Goal: Information Seeking & Learning: Learn about a topic

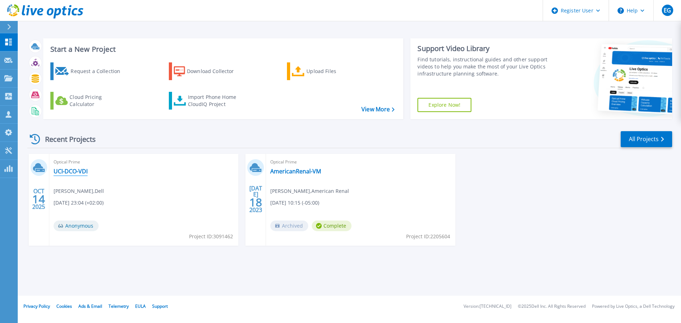
click at [66, 168] on link "UCI-DCO-VDI" at bounding box center [71, 171] width 34 height 7
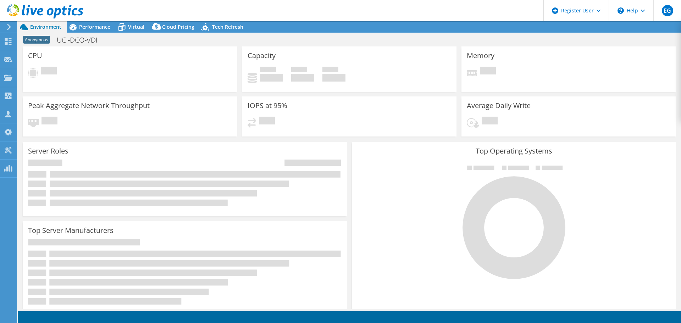
select select "USD"
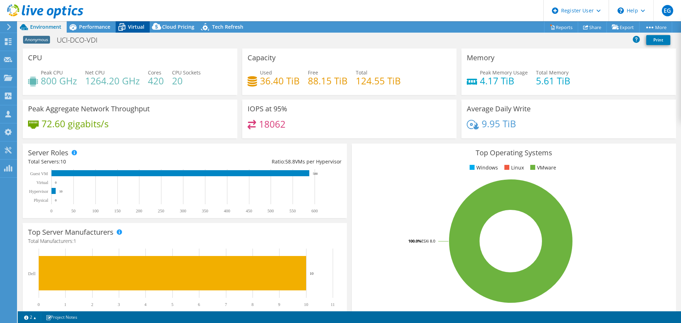
click at [125, 25] on icon at bounding box center [122, 27] width 12 height 12
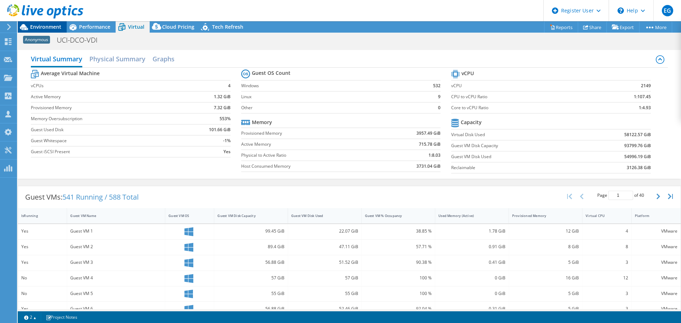
click at [31, 25] on span "Environment" at bounding box center [45, 26] width 31 height 7
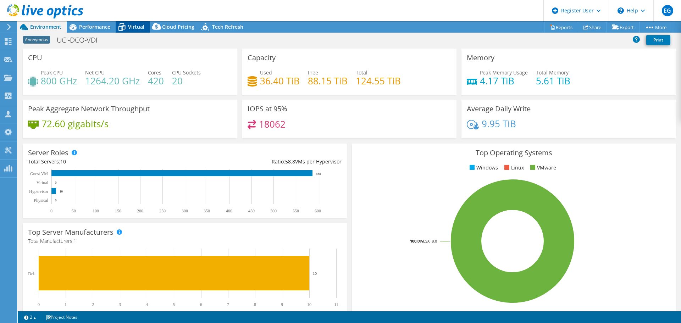
click at [126, 23] on icon at bounding box center [122, 27] width 12 height 12
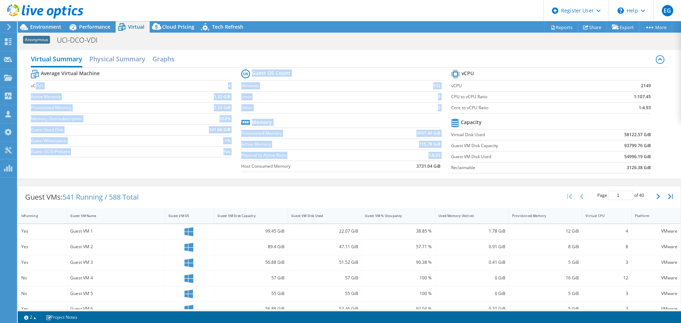
drag, startPoint x: 38, startPoint y: 83, endPoint x: 239, endPoint y: 166, distance: 217.8
click at [239, 166] on div "Average Virtual Machine vCPUs 4 Active Memory 1.32 GiB Provisioned Memory 7.32 …" at bounding box center [349, 122] width 636 height 109
click at [233, 166] on div "Average Virtual Machine vCPUs 4 Active Memory 1.32 GiB Provisioned Memory 7.32 …" at bounding box center [349, 122] width 636 height 109
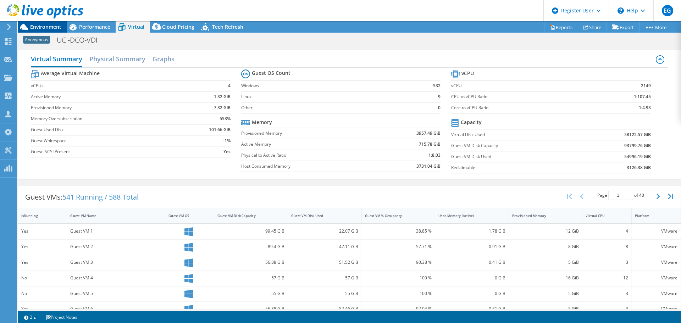
click at [55, 26] on span "Environment" at bounding box center [45, 26] width 31 height 7
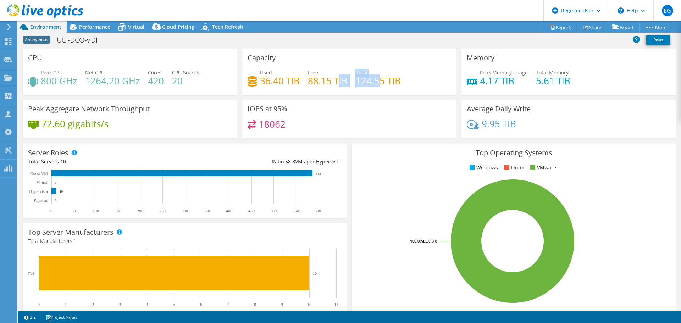
drag, startPoint x: 352, startPoint y: 80, endPoint x: 377, endPoint y: 80, distance: 25.5
click at [377, 80] on div "Used 36.40 TiB Free 88.15 TiB Total 124.55 TiB" at bounding box center [349, 80] width 204 height 23
click at [377, 80] on h4 "124.55 TiB" at bounding box center [378, 81] width 45 height 8
drag, startPoint x: 513, startPoint y: 80, endPoint x: 478, endPoint y: 73, distance: 36.1
click at [480, 73] on div "Peak Memory Usage 4.17 TiB" at bounding box center [504, 77] width 48 height 16
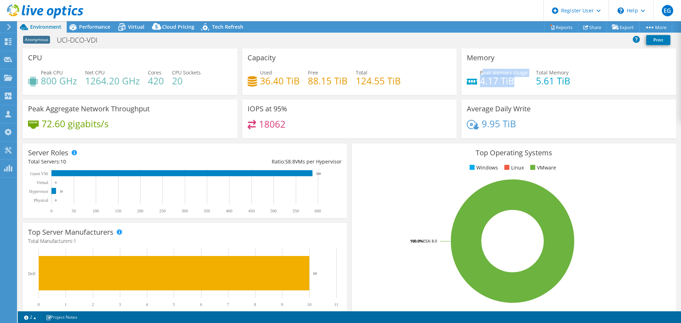
click at [480, 73] on span "Peak Memory Usage" at bounding box center [504, 72] width 48 height 7
click at [506, 79] on h4 "4.17 TiB" at bounding box center [504, 81] width 48 height 8
click at [102, 27] on span "Performance" at bounding box center [94, 26] width 31 height 7
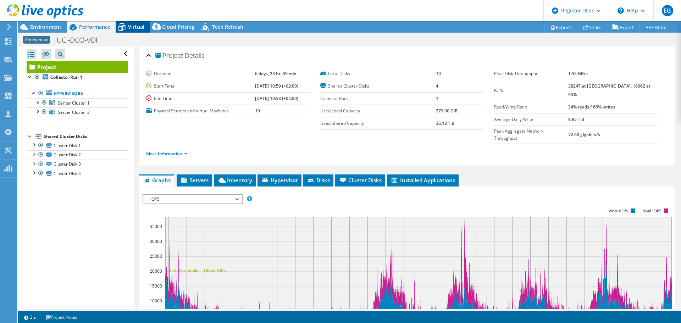
click at [133, 26] on span "Virtual" at bounding box center [136, 26] width 16 height 7
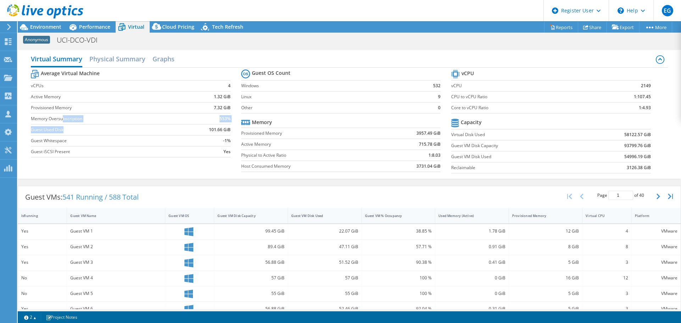
drag, startPoint x: 63, startPoint y: 121, endPoint x: 137, endPoint y: 130, distance: 74.3
click at [137, 130] on tbody "Average Virtual Machine vCPUs 4 Active Memory 1.32 GiB Provisioned Memory 7.32 …" at bounding box center [130, 112] width 199 height 89
click at [137, 130] on label "Guest Used Disk" at bounding box center [107, 129] width 152 height 7
drag, startPoint x: 92, startPoint y: 111, endPoint x: 100, endPoint y: 137, distance: 27.7
click at [100, 137] on tbody "Average Virtual Machine vCPUs 4 Active Memory 1.32 GiB Provisioned Memory 7.32 …" at bounding box center [130, 112] width 199 height 89
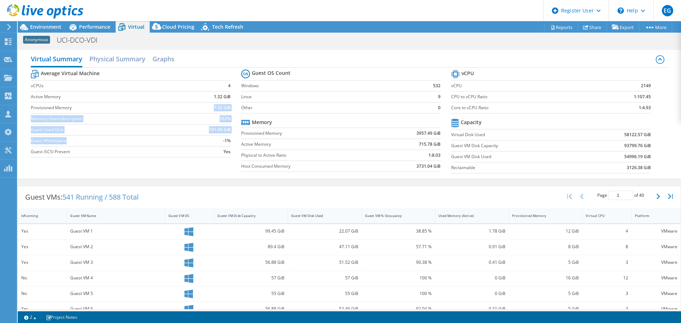
click at [100, 137] on label "Guest Whitespace" at bounding box center [107, 140] width 152 height 7
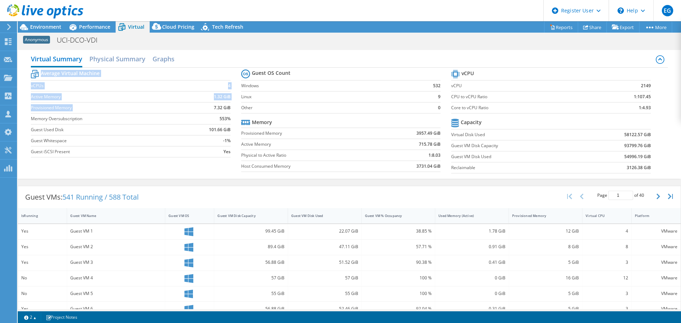
drag, startPoint x: 212, startPoint y: 107, endPoint x: 229, endPoint y: 109, distance: 17.1
click at [229, 109] on section "Average Virtual Machine vCPUs 4 Active Memory 1.32 GiB Provisioned Memory 7.32 …" at bounding box center [136, 114] width 210 height 93
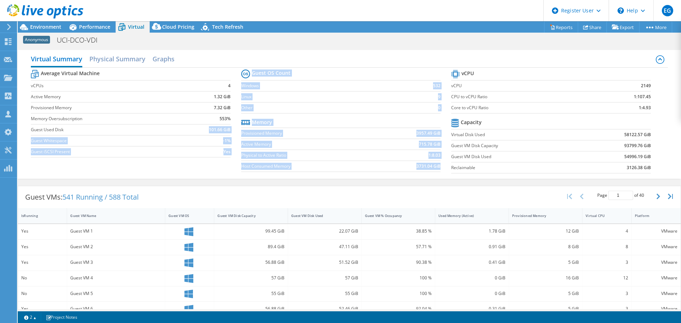
drag, startPoint x: 91, startPoint y: 132, endPoint x: 480, endPoint y: 177, distance: 391.5
click at [480, 177] on div "Average Virtual Machine vCPUs 4 Active Memory 1.32 GiB Provisioned Memory 7.32 …" at bounding box center [349, 122] width 636 height 109
click at [365, 176] on div "Average Virtual Machine vCPUs 4 Active Memory 1.32 GiB Provisioned Memory 7.32 …" at bounding box center [349, 122] width 636 height 109
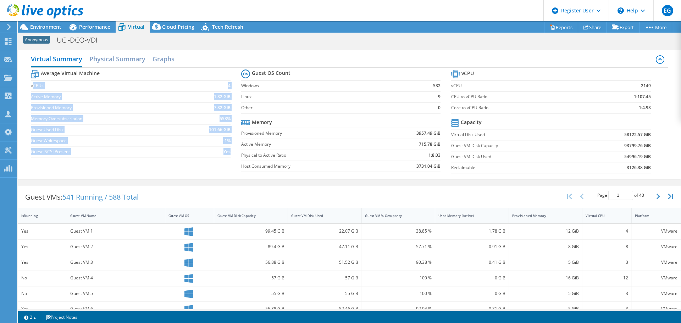
drag, startPoint x: 33, startPoint y: 82, endPoint x: 199, endPoint y: 164, distance: 185.0
click at [199, 164] on div "Average Virtual Machine vCPUs 4 Active Memory 1.32 GiB Provisioned Memory 7.32 …" at bounding box center [349, 122] width 636 height 109
click at [214, 170] on div "Average Virtual Machine vCPUs 4 Active Memory 1.32 GiB Provisioned Memory 7.32 …" at bounding box center [349, 122] width 636 height 109
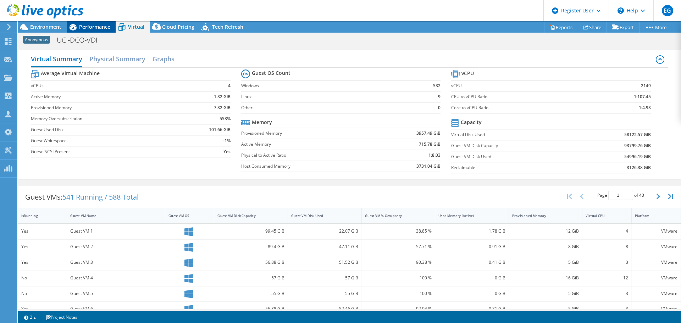
click at [93, 28] on span "Performance" at bounding box center [94, 26] width 31 height 7
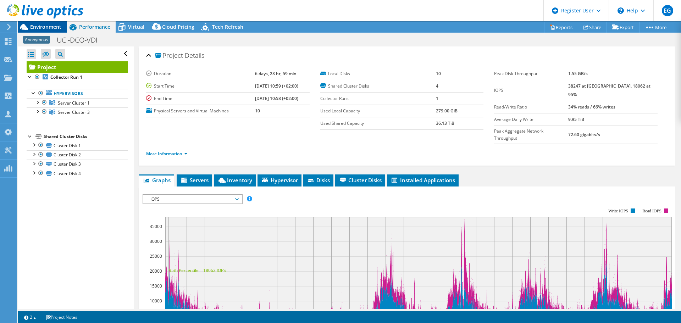
click at [59, 26] on span "Environment" at bounding box center [45, 26] width 31 height 7
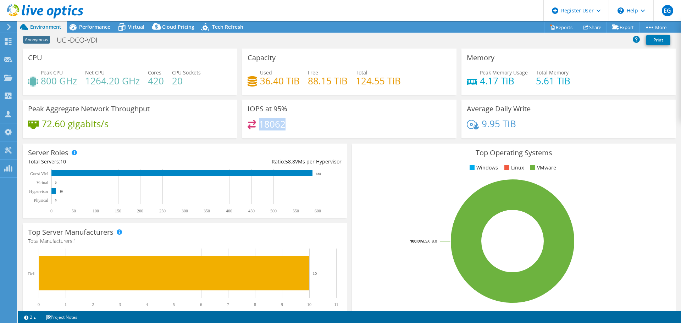
drag, startPoint x: 258, startPoint y: 124, endPoint x: 327, endPoint y: 128, distance: 68.9
click at [327, 128] on div "18062" at bounding box center [349, 127] width 204 height 15
click at [319, 124] on div "18062" at bounding box center [349, 127] width 204 height 15
click at [100, 30] on span "Performance" at bounding box center [94, 26] width 31 height 7
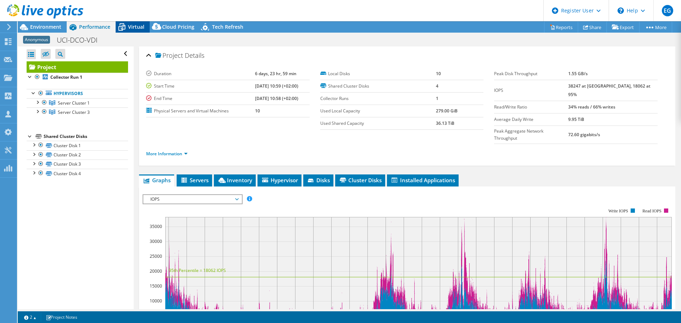
click at [136, 26] on span "Virtual" at bounding box center [136, 26] width 16 height 7
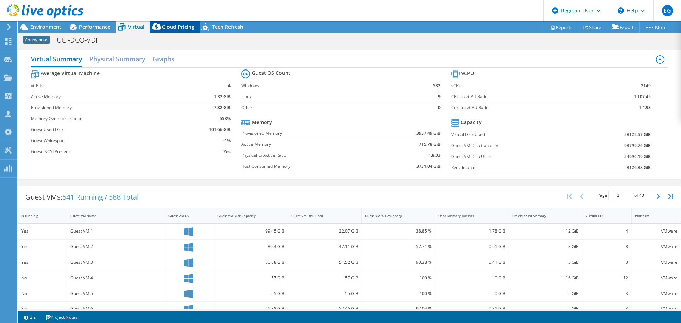
click at [172, 27] on span "Cloud Pricing" at bounding box center [178, 26] width 32 height 7
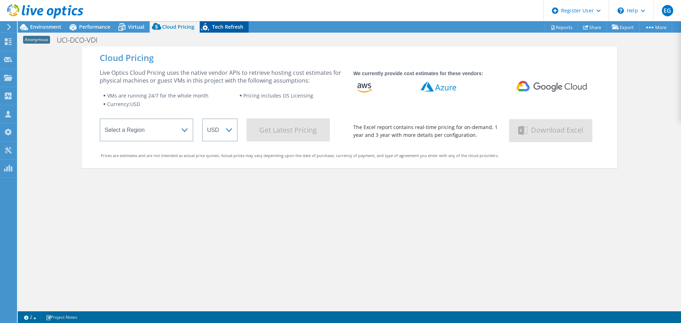
click at [208, 27] on icon at bounding box center [206, 28] width 12 height 15
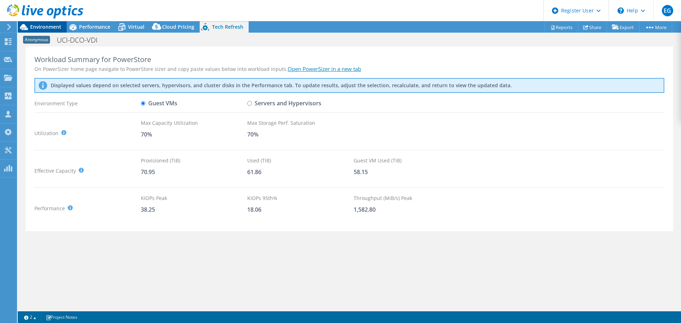
click at [38, 28] on span "Environment" at bounding box center [45, 26] width 31 height 7
